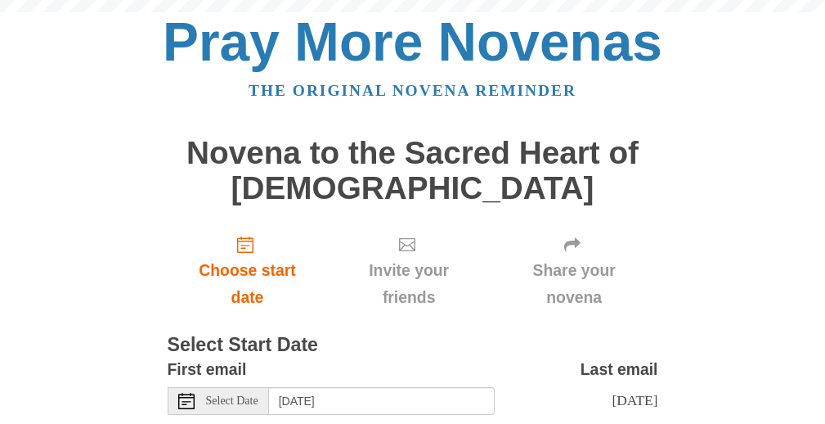
scroll to position [100, 0]
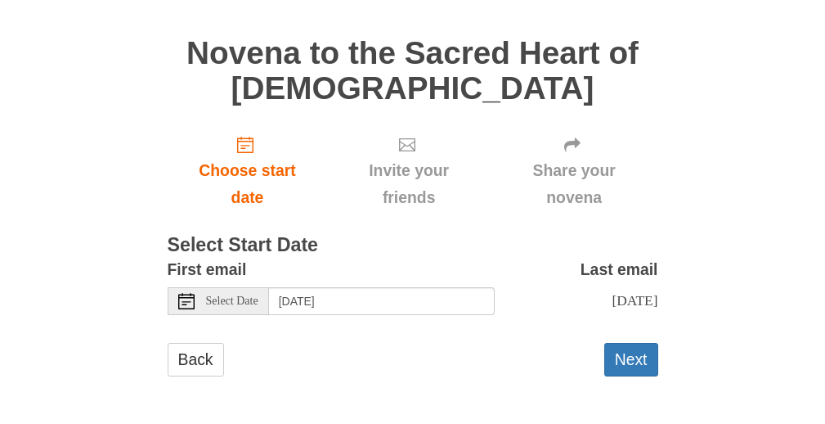
click at [187, 300] on use at bounding box center [186, 301] width 16 height 16
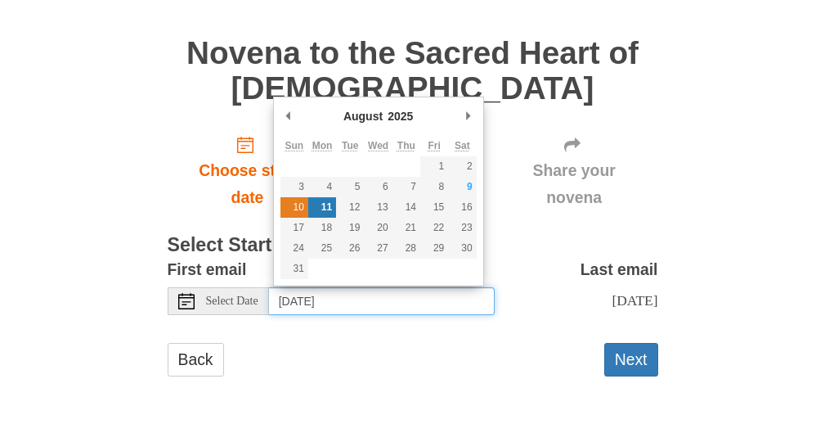
type input "[DATE]"
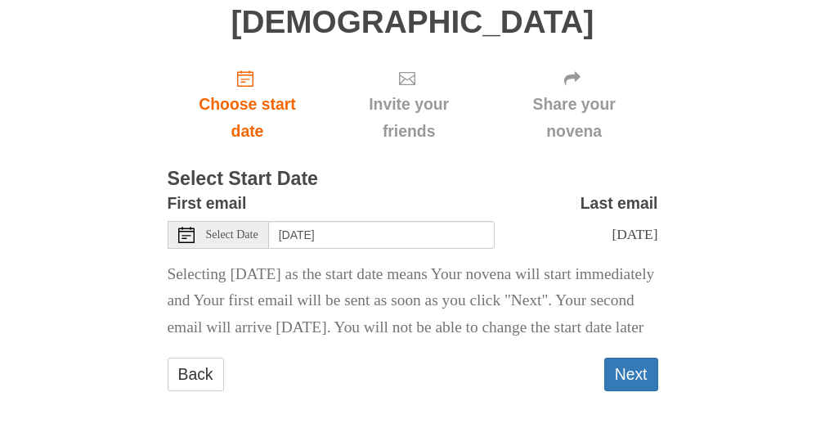
scroll to position [208, 0]
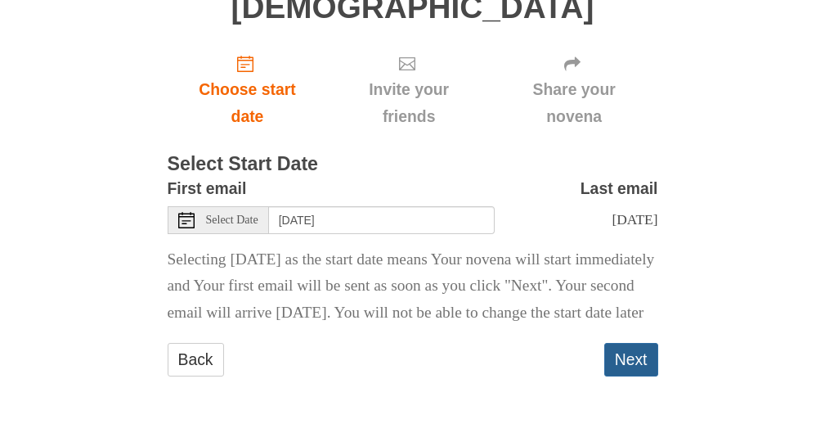
click at [632, 364] on button "Next" at bounding box center [632, 360] width 54 height 34
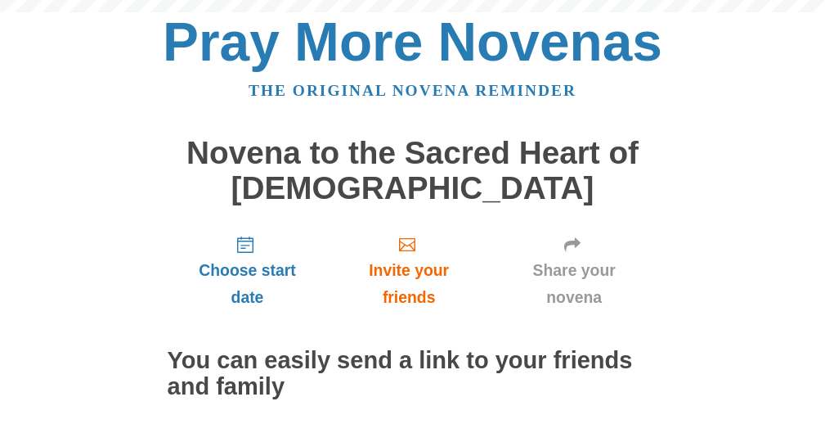
scroll to position [194, 0]
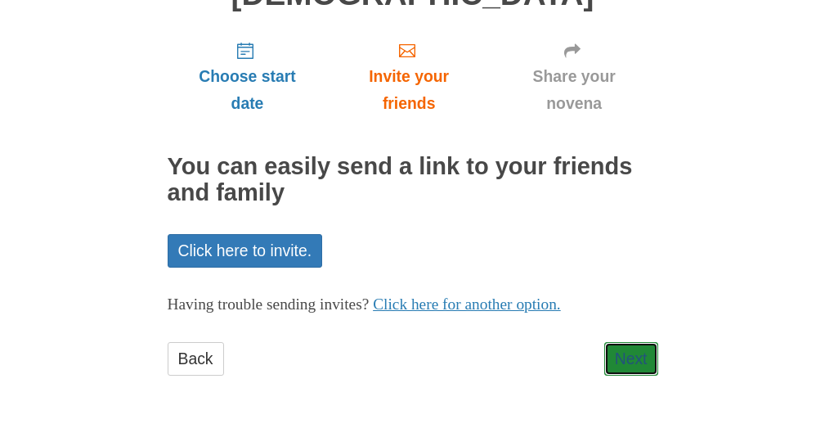
click at [632, 364] on link "Next" at bounding box center [632, 359] width 54 height 34
